Goal: Information Seeking & Learning: Learn about a topic

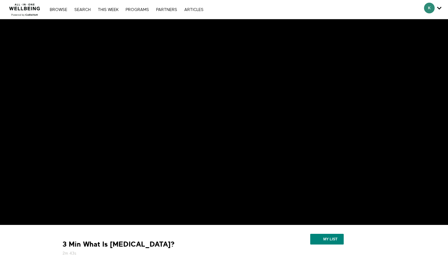
click at [61, 7] on div "Browse Search THIS WEEK PROGRAMS PARTNERS ARTICLES Account settings Manage Subs…" at bounding box center [127, 9] width 160 height 5
click at [82, 10] on link "Search" at bounding box center [82, 10] width 22 height 4
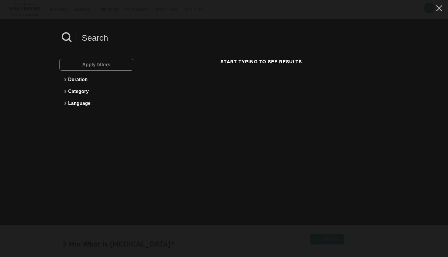
click at [103, 41] on input at bounding box center [233, 38] width 312 height 16
type input "nicotine"
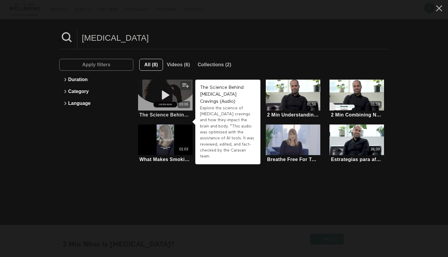
click at [159, 102] on div "03:06" at bounding box center [165, 104] width 55 height 7
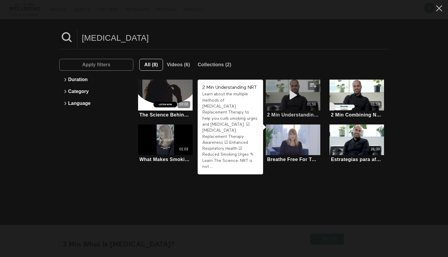
click at [282, 101] on div "01:56" at bounding box center [293, 104] width 55 height 7
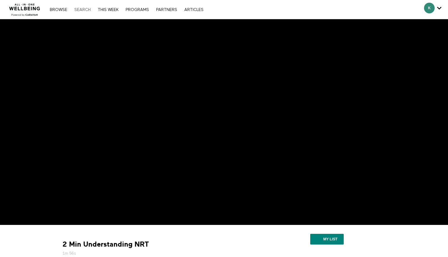
click at [81, 11] on link "Search" at bounding box center [82, 10] width 22 height 4
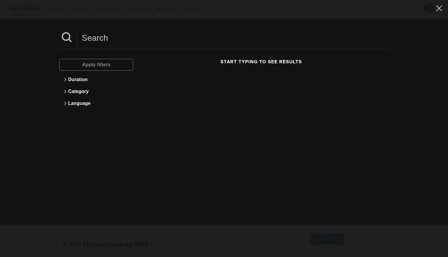
click at [92, 41] on input at bounding box center [233, 38] width 312 height 16
type input "lung health"
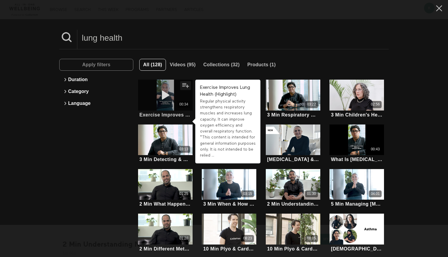
click at [162, 94] on icon at bounding box center [166, 95] width 18 height 10
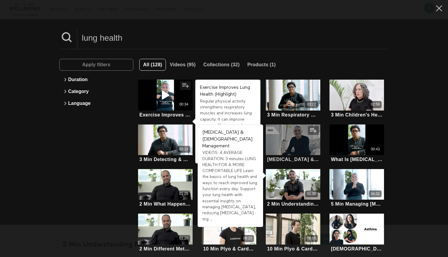
click at [287, 139] on div at bounding box center [293, 139] width 55 height 31
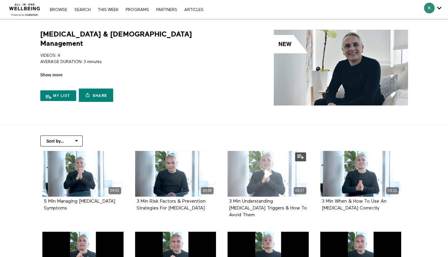
click at [253, 181] on div "03:17" at bounding box center [268, 174] width 81 height 46
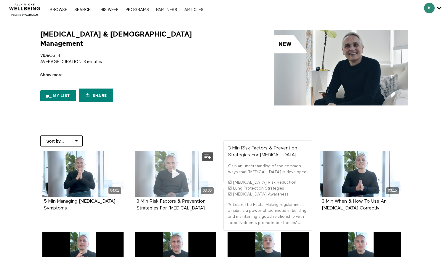
click at [157, 179] on div "03:06" at bounding box center [175, 174] width 81 height 46
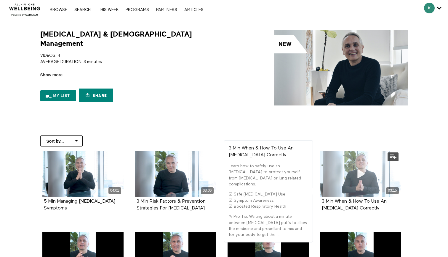
click at [342, 185] on div "03:15" at bounding box center [361, 174] width 81 height 46
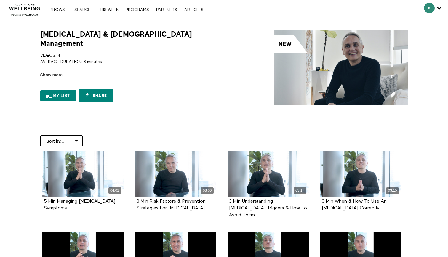
click at [87, 9] on link "Search" at bounding box center [82, 10] width 22 height 4
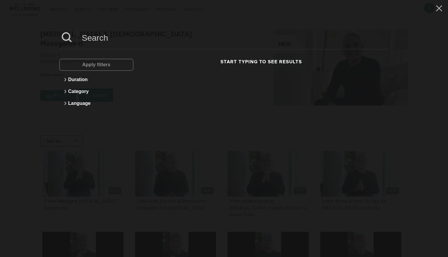
click at [100, 36] on input at bounding box center [233, 38] width 312 height 16
type input "pregnancy"
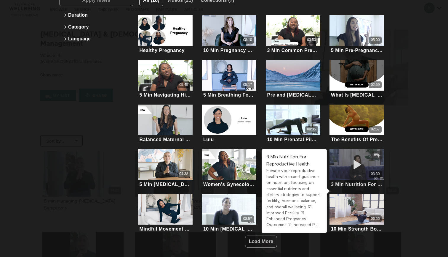
scroll to position [64, 0]
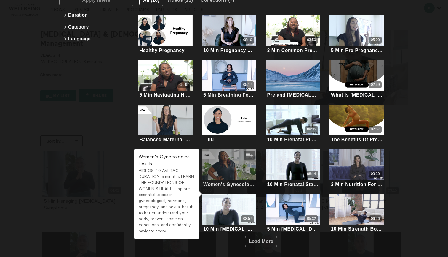
click at [222, 166] on div at bounding box center [229, 164] width 55 height 31
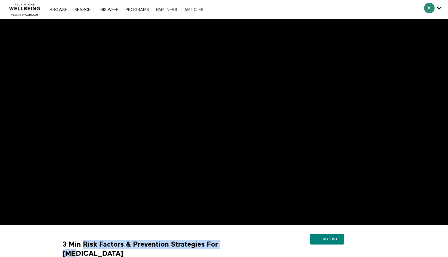
drag, startPoint x: 84, startPoint y: 243, endPoint x: 237, endPoint y: 244, distance: 153.1
click at [237, 244] on strong "3 Min Risk Factors & Prevention Strategies For [MEDICAL_DATA]" at bounding box center [162, 248] width 199 height 18
copy strong "Risk Factors & Prevention Strategies For COP"
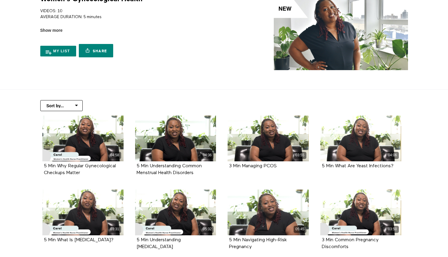
scroll to position [40, 0]
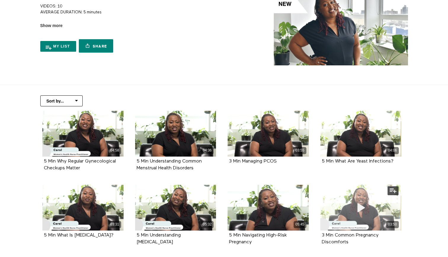
click at [339, 203] on div "03:50" at bounding box center [361, 208] width 81 height 46
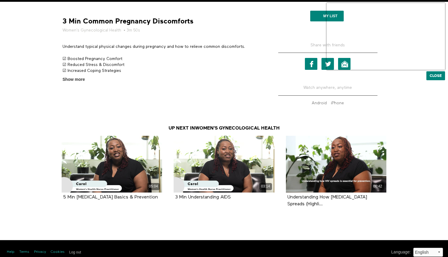
scroll to position [222, 0]
